Goal: Task Accomplishment & Management: Complete application form

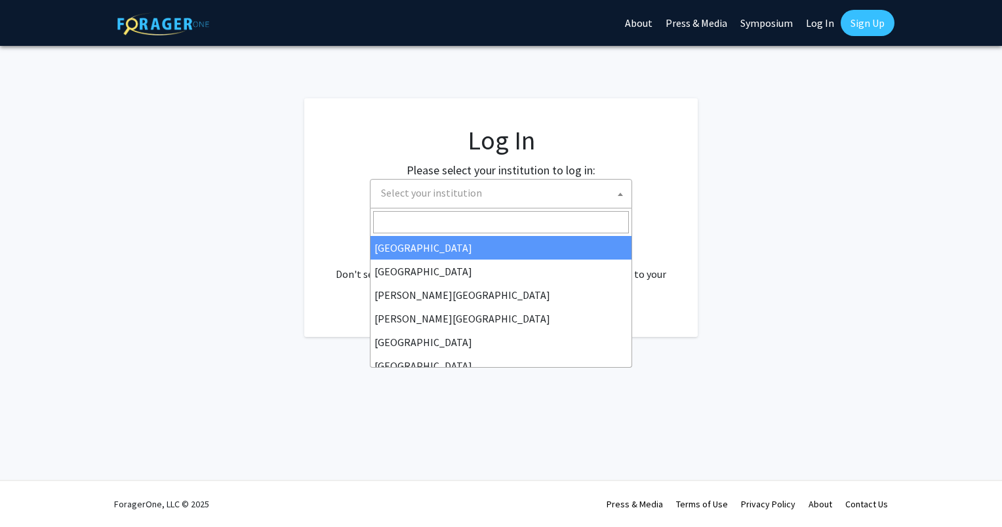
click at [428, 187] on span "Select your institution" at bounding box center [431, 192] width 101 height 13
select select "34"
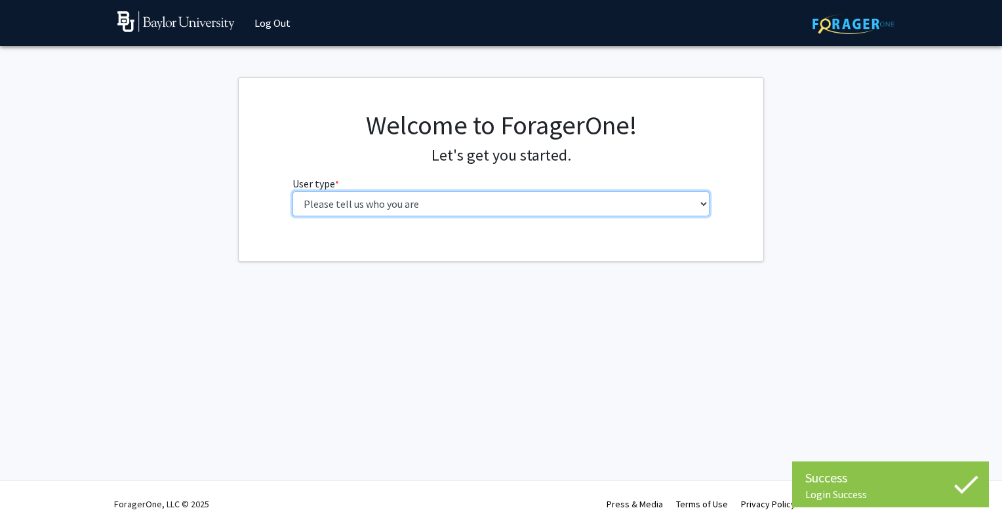
click at [425, 200] on select "Please tell us who you are Undergraduate Student Master's Student Doctoral Cand…" at bounding box center [501, 203] width 418 height 25
select select "1: undergrad"
click at [292, 191] on select "Please tell us who you are Undergraduate Student Master's Student Doctoral Cand…" at bounding box center [501, 203] width 418 height 25
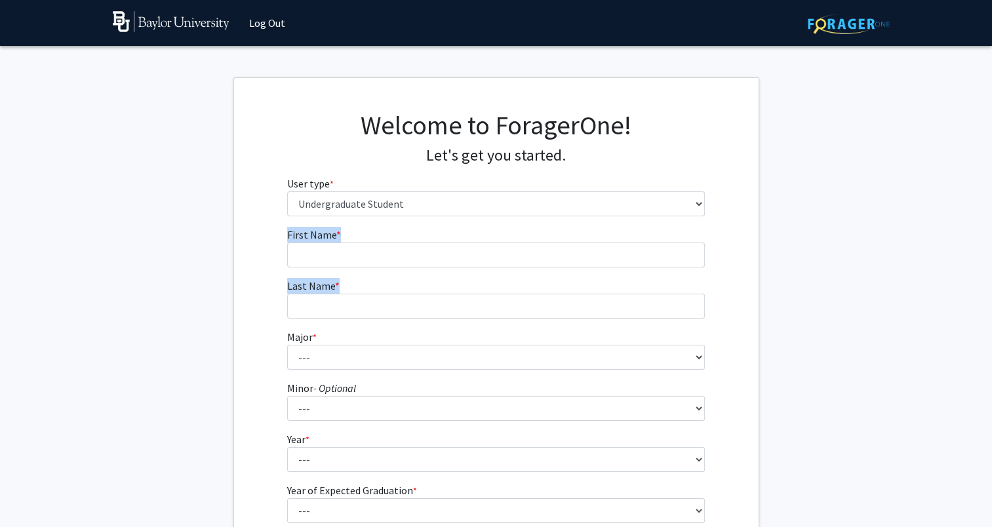
drag, startPoint x: 433, startPoint y: 270, endPoint x: 434, endPoint y: 260, distance: 10.6
click at [434, 260] on form "First Name * required Last Name * required Major * required --- Accounting Amer…" at bounding box center [496, 387] width 418 height 320
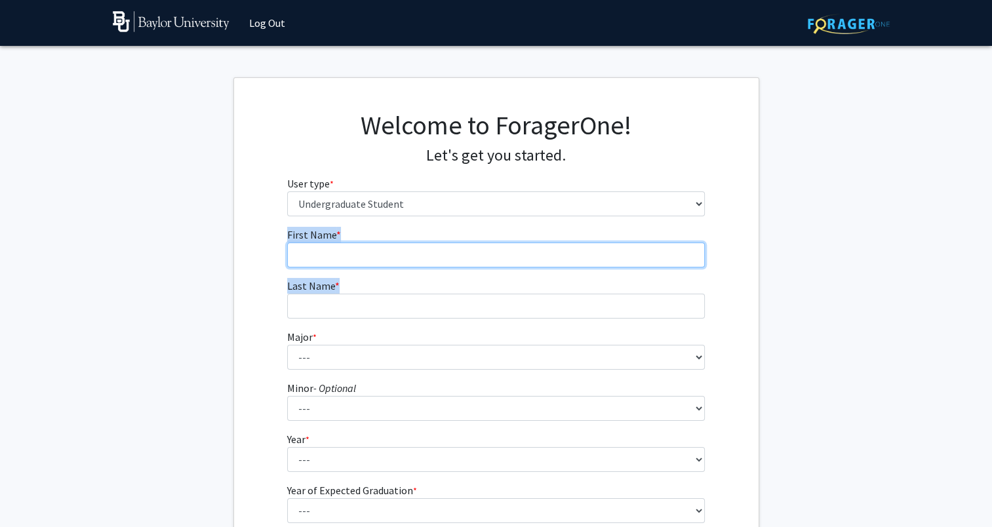
click at [434, 260] on input "First Name * required" at bounding box center [496, 255] width 418 height 25
type input "Chizitara"
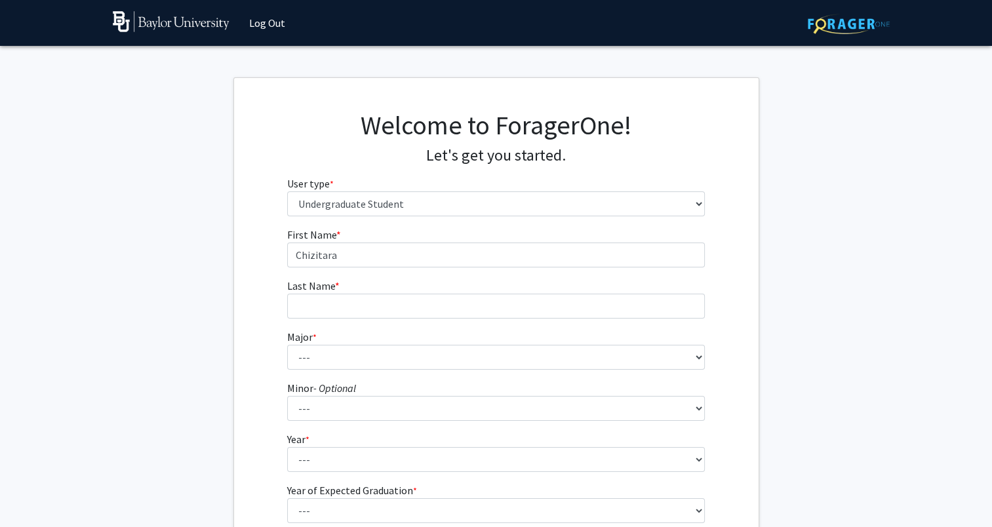
type input "Ume-Ezeoke"
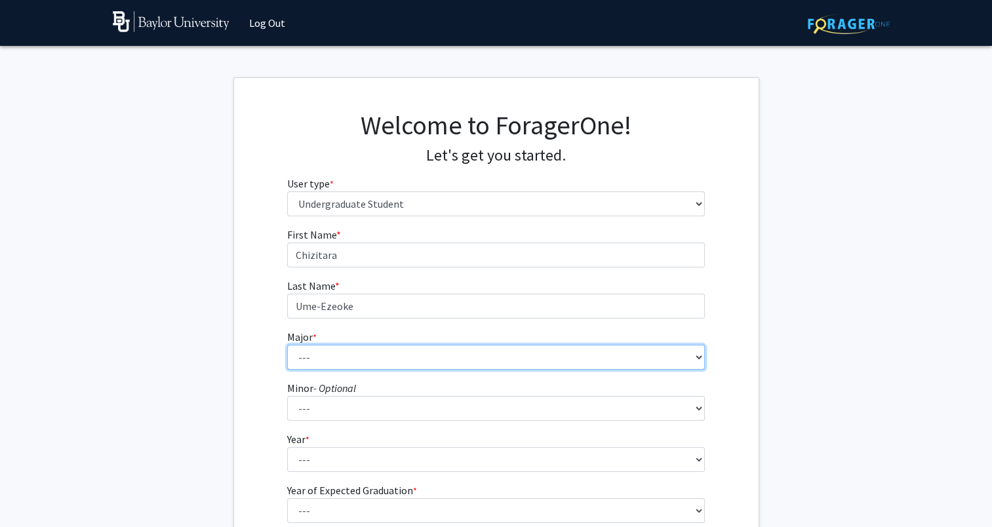
click at [388, 362] on select "--- Accounting American Studies Anthropology Apparel Design & Product Developme…" at bounding box center [496, 357] width 418 height 25
select select "48: 2713"
click at [287, 345] on select "--- Accounting American Studies Anthropology Apparel Design & Product Developme…" at bounding box center [496, 357] width 418 height 25
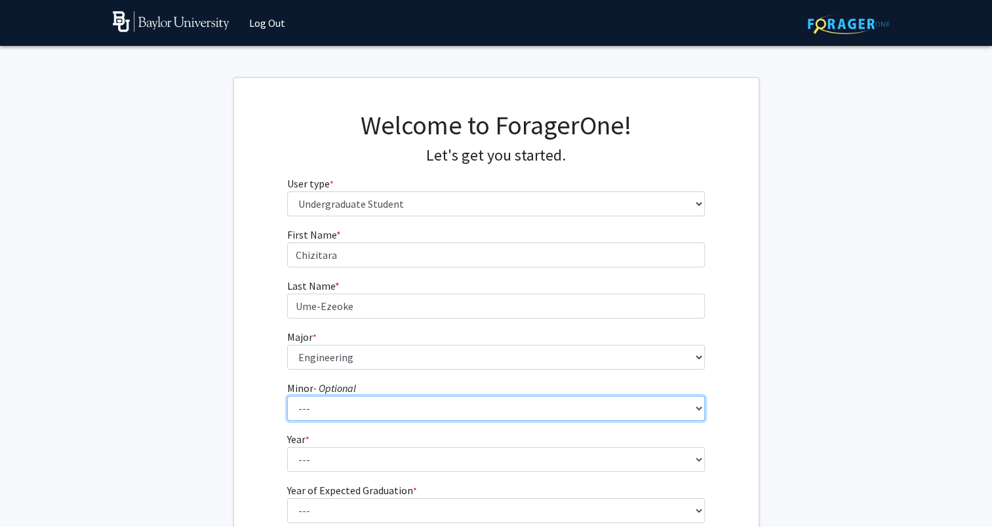
click at [341, 401] on select "--- Advertising American Sign Language American Studies Anthropology Apparel Me…" at bounding box center [496, 408] width 418 height 25
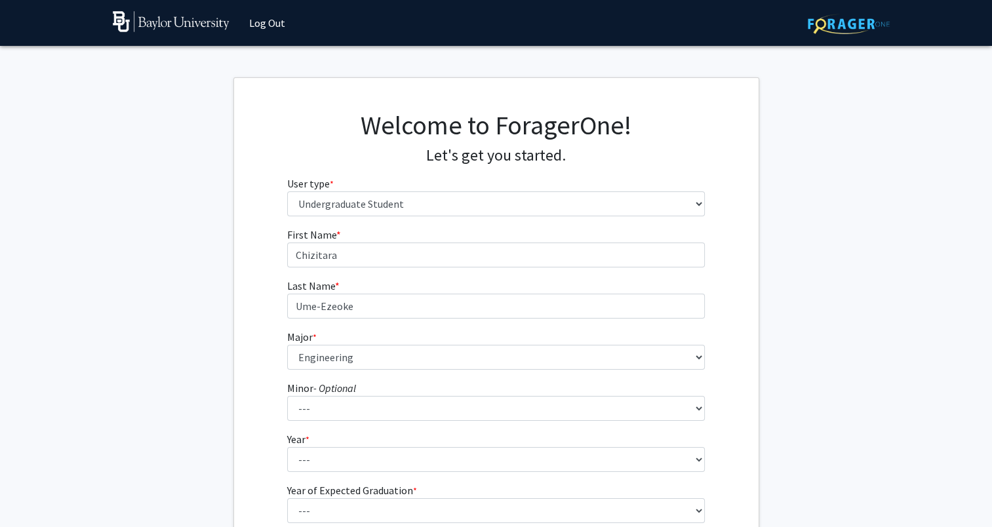
click at [249, 389] on div "First Name * required Chizitara Last Name * required Ume-[PERSON_NAME] Major * …" at bounding box center [496, 393] width 525 height 333
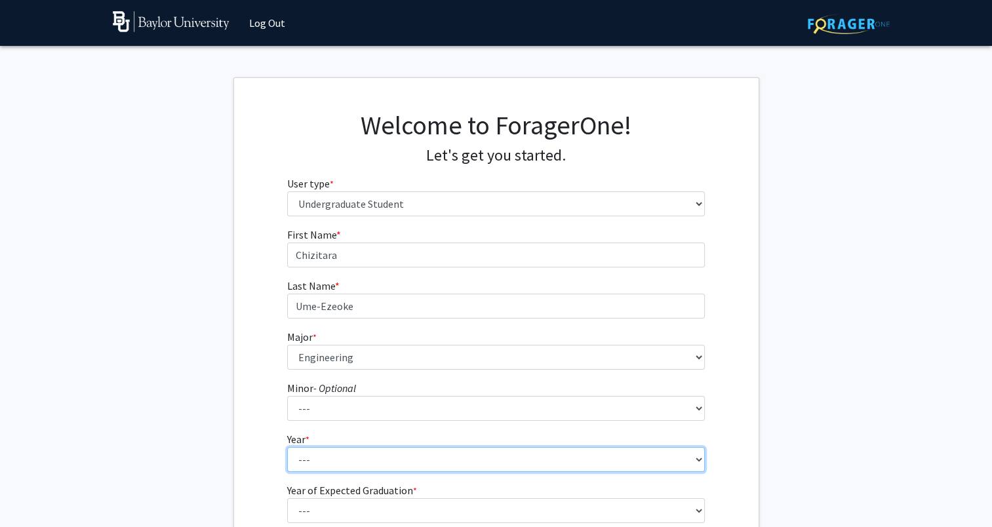
click at [317, 464] on select "--- First-year Sophomore Junior Senior Postbaccalaureate Certificate" at bounding box center [496, 459] width 418 height 25
select select "1: first-year"
click at [287, 447] on select "--- First-year Sophomore Junior Senior Postbaccalaureate Certificate" at bounding box center [496, 459] width 418 height 25
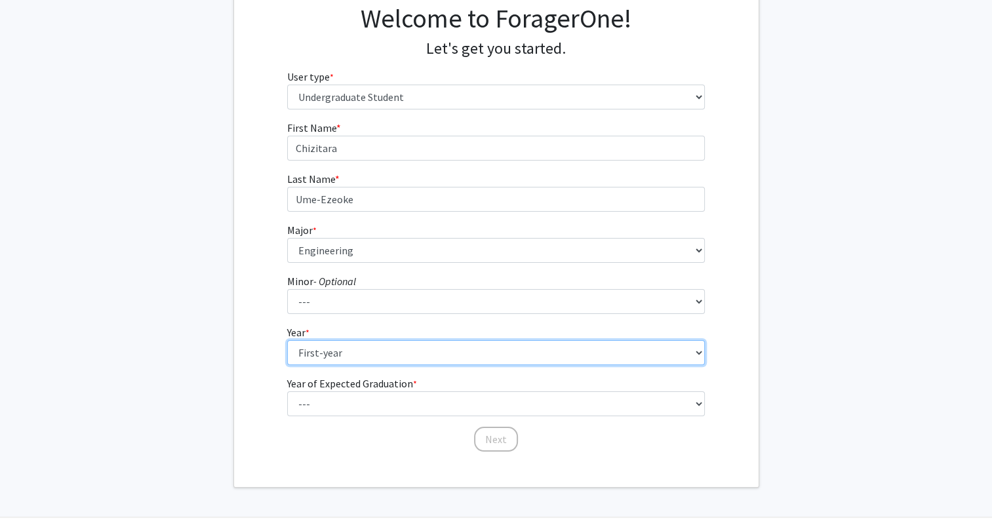
scroll to position [108, 0]
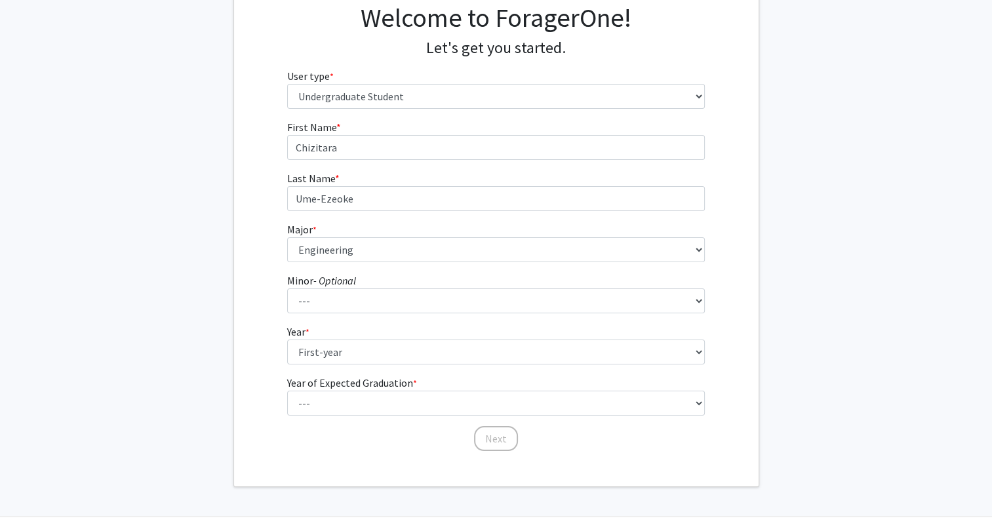
click at [367, 388] on label "Year of Expected Graduation * required" at bounding box center [352, 383] width 130 height 16
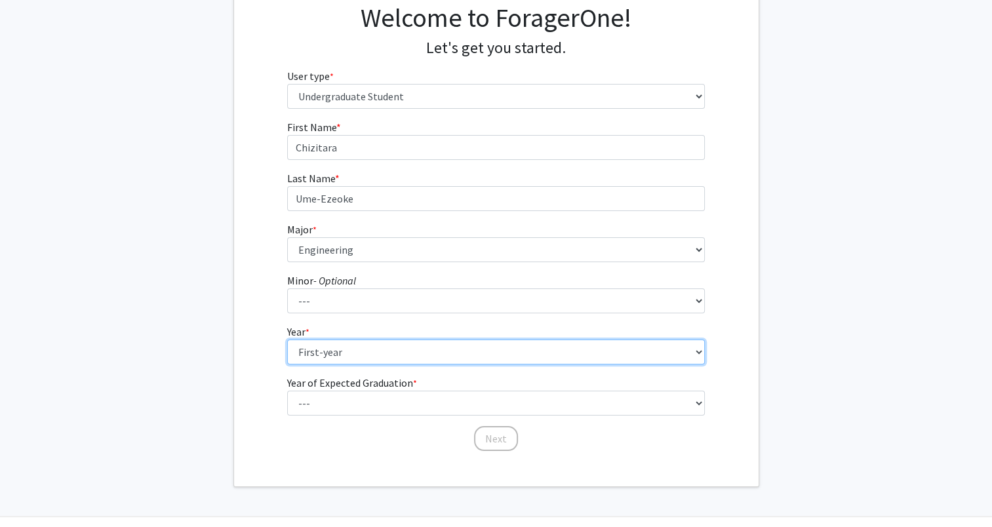
click at [367, 365] on select "--- First-year Sophomore Junior Senior Postbaccalaureate Certificate" at bounding box center [496, 352] width 418 height 25
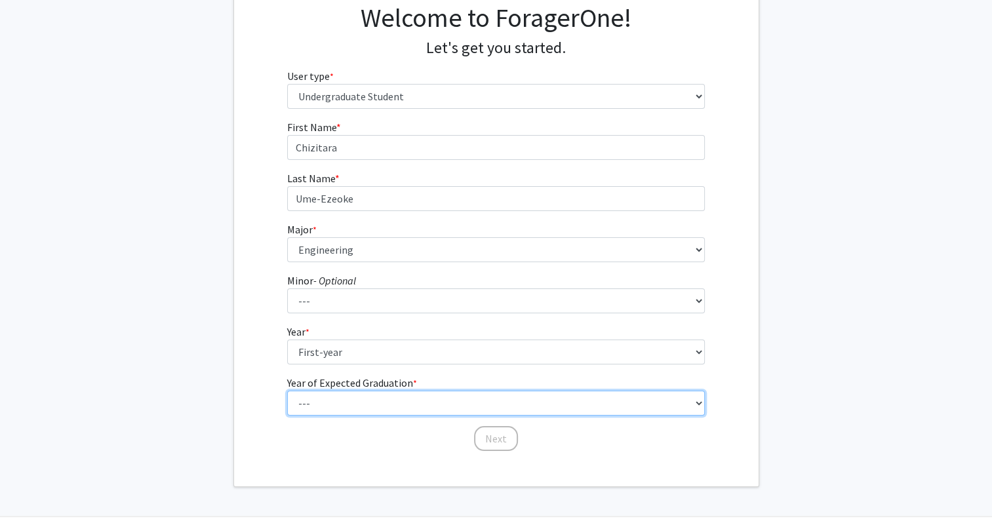
click at [365, 395] on select "--- 2025 2026 2027 2028 2029 2030 2031 2032 2033 2034" at bounding box center [496, 403] width 418 height 25
select select "5: 2029"
click at [287, 391] on select "--- 2025 2026 2027 2028 2029 2030 2031 2032 2033 2034" at bounding box center [496, 403] width 418 height 25
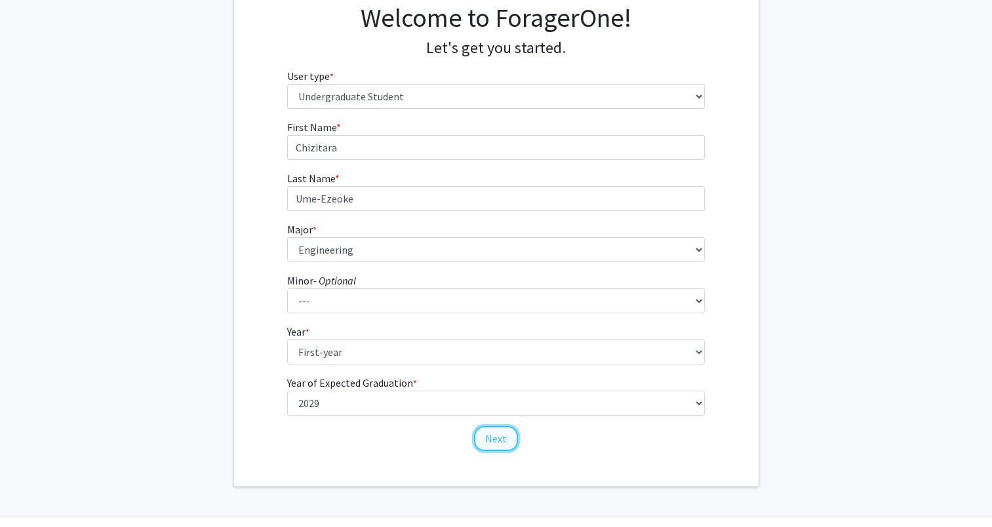
click at [493, 438] on button "Next" at bounding box center [496, 438] width 44 height 25
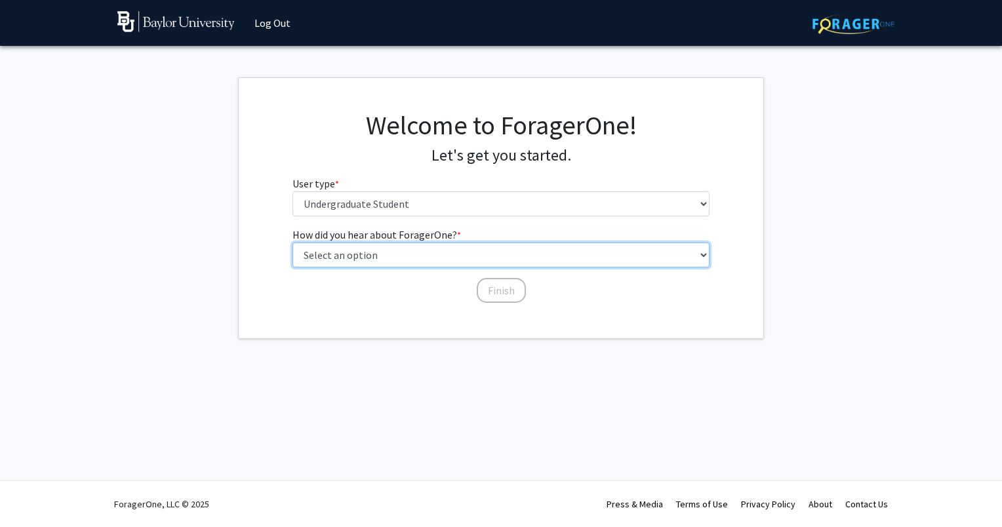
click at [479, 258] on select "Select an option Peer/student recommendation Faculty/staff recommendation Unive…" at bounding box center [501, 255] width 418 height 25
select select "2: faculty_recommendation"
click at [292, 243] on select "Select an option Peer/student recommendation Faculty/staff recommendation Unive…" at bounding box center [501, 255] width 418 height 25
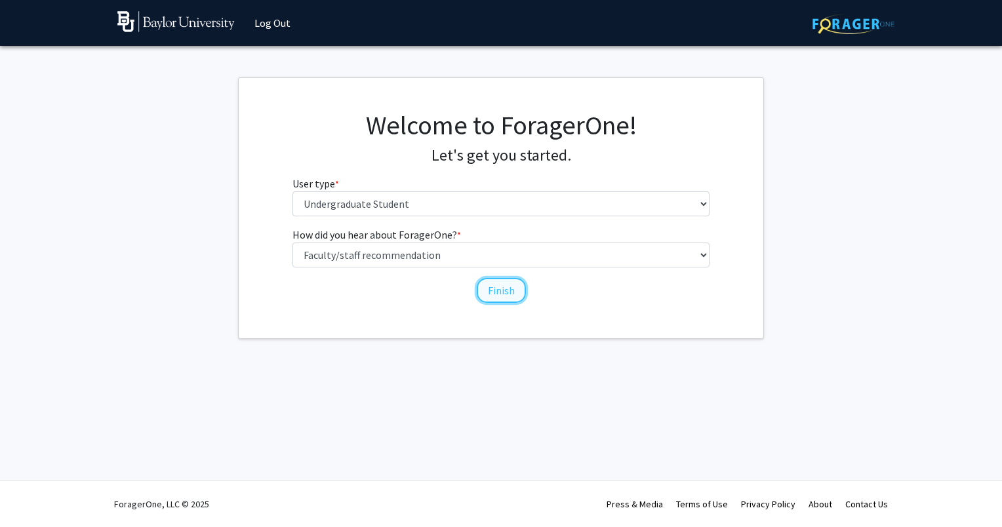
click at [488, 286] on button "Finish" at bounding box center [501, 290] width 49 height 25
